Goal: Use online tool/utility: Utilize a website feature to perform a specific function

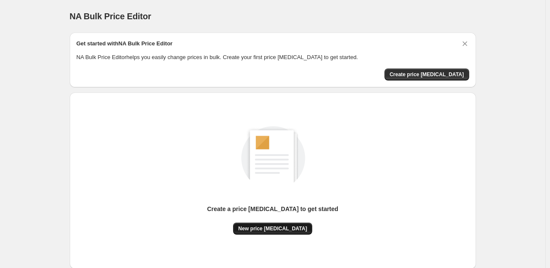
click at [266, 228] on span "New price [MEDICAL_DATA]" at bounding box center [272, 228] width 69 height 7
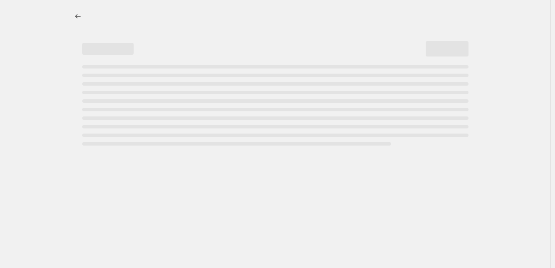
select select "percentage"
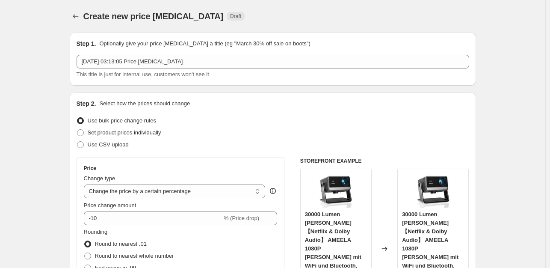
scroll to position [43, 0]
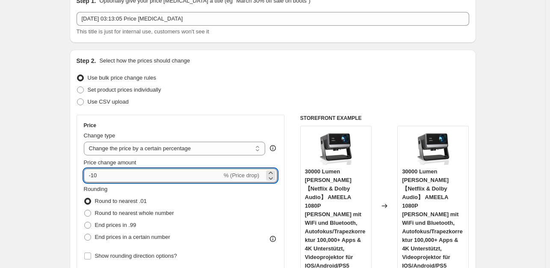
click at [104, 177] on input "-10" at bounding box center [153, 176] width 138 height 14
type input "-1"
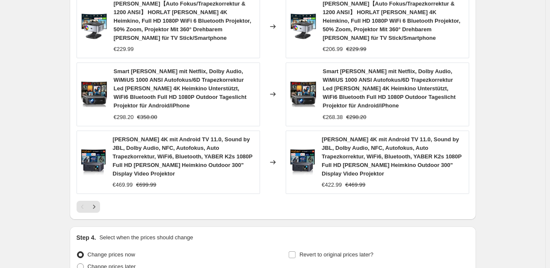
scroll to position [685, 0]
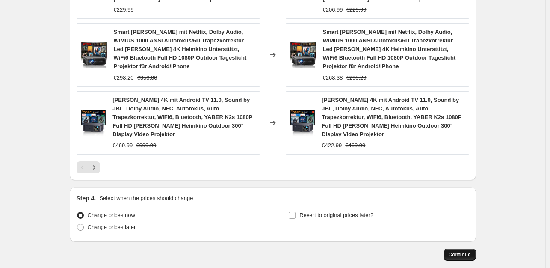
type input "-35"
click at [461, 251] on span "Continue" at bounding box center [460, 254] width 22 height 7
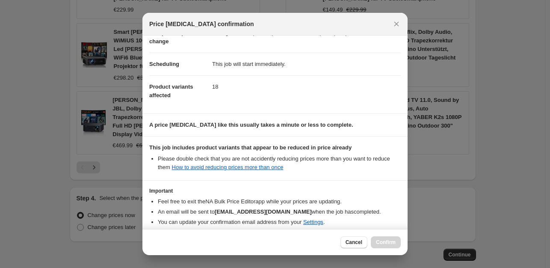
scroll to position [92, 0]
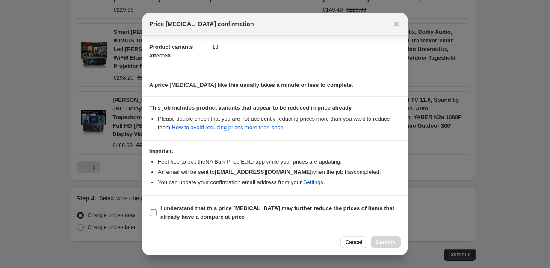
click at [151, 211] on input "I understand that this price [MEDICAL_DATA] may further reduce the prices of it…" at bounding box center [153, 212] width 7 height 7
checkbox input "true"
click at [389, 241] on span "Confirm" at bounding box center [386, 242] width 20 height 7
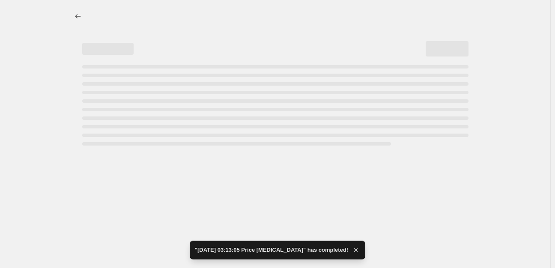
select select "percentage"
